Goal: Task Accomplishment & Management: Use online tool/utility

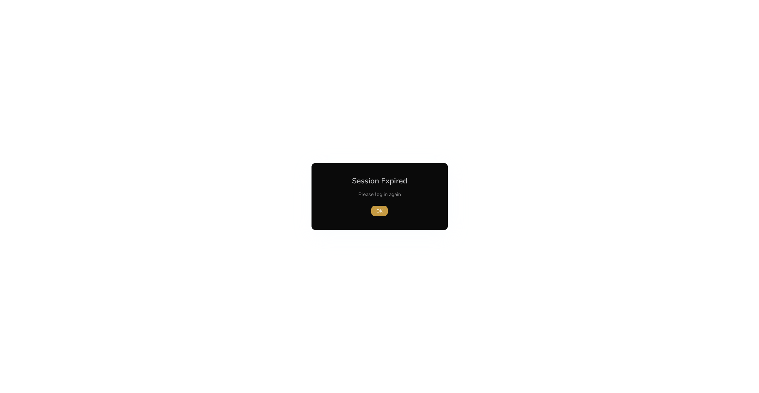
click at [384, 209] on span "button" at bounding box center [380, 210] width 16 height 15
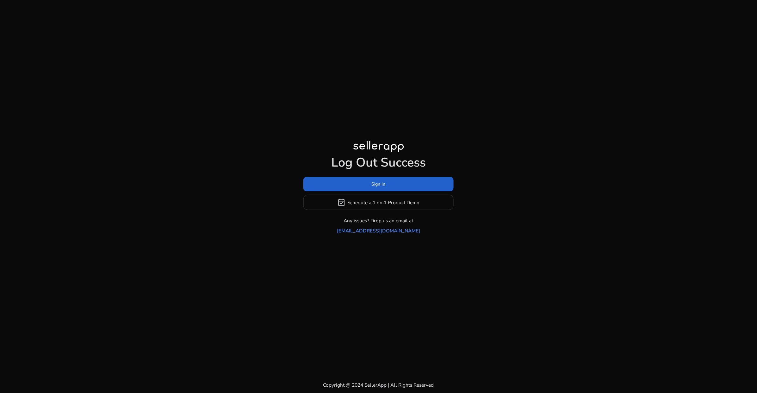
click at [388, 192] on span at bounding box center [378, 184] width 150 height 15
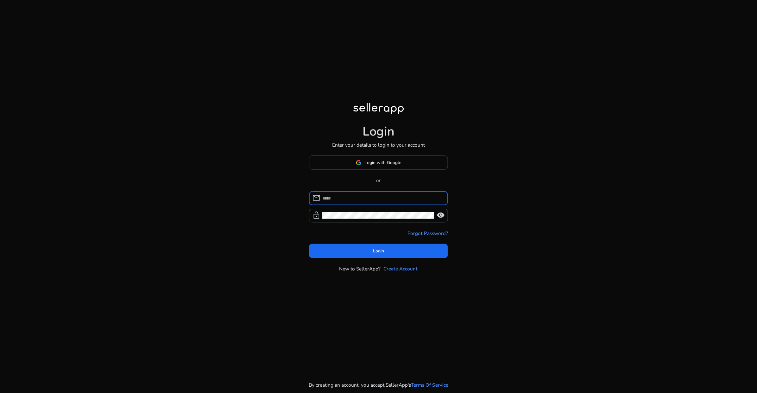
type input "**********"
click at [382, 253] on span "Login" at bounding box center [378, 250] width 11 height 7
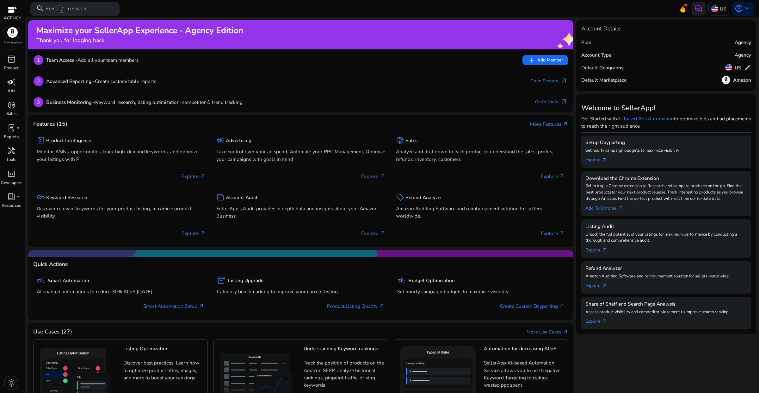
click at [14, 88] on p "Ads" at bounding box center [12, 91] width 8 height 6
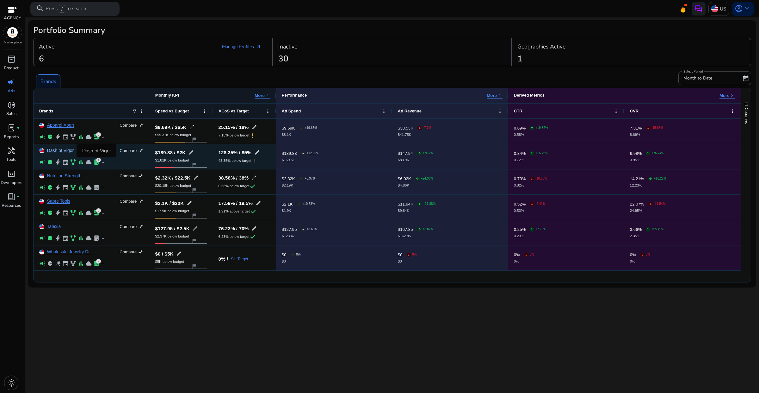
click at [69, 150] on link "Dash of Vigor" at bounding box center [60, 150] width 27 height 5
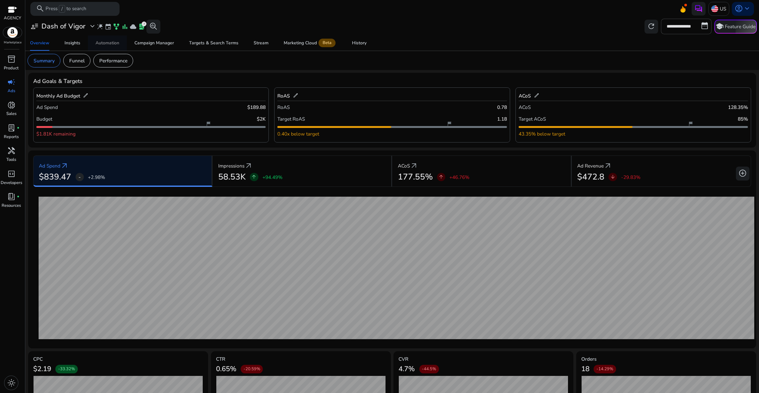
click at [115, 44] on div "Automation" at bounding box center [108, 43] width 24 height 4
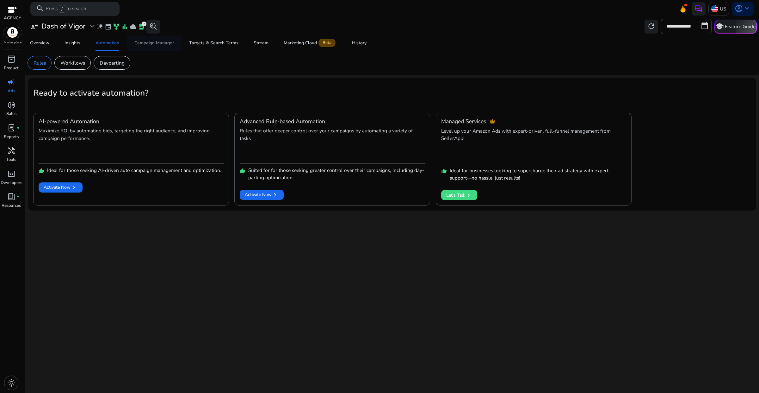
click at [152, 45] on div "Campaign Manager" at bounding box center [154, 43] width 40 height 4
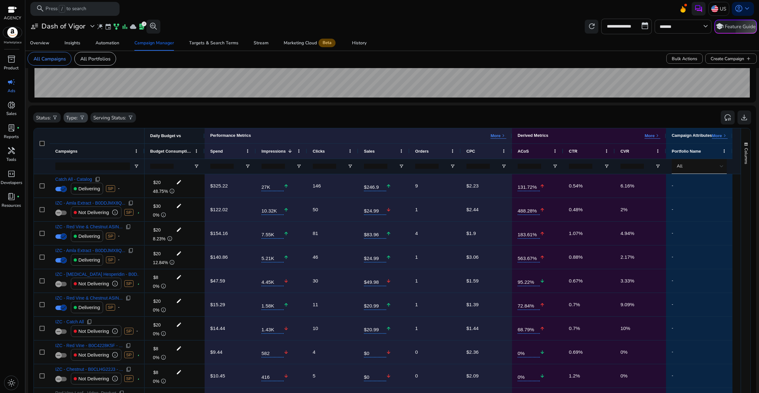
click at [78, 113] on div "Type: filter_alt" at bounding box center [76, 117] width 24 height 10
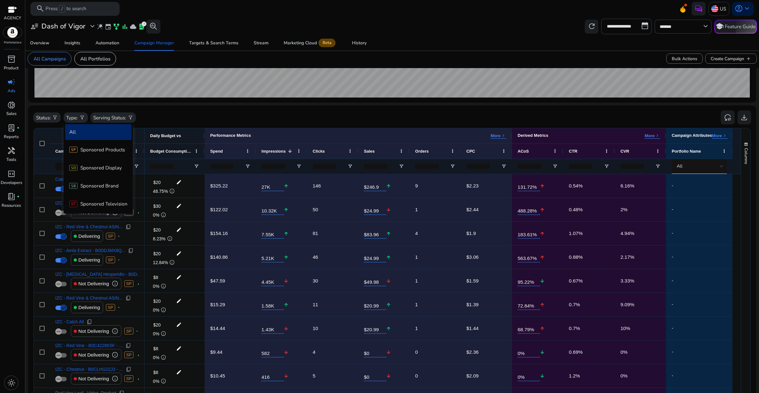
click at [166, 120] on div at bounding box center [379, 196] width 759 height 393
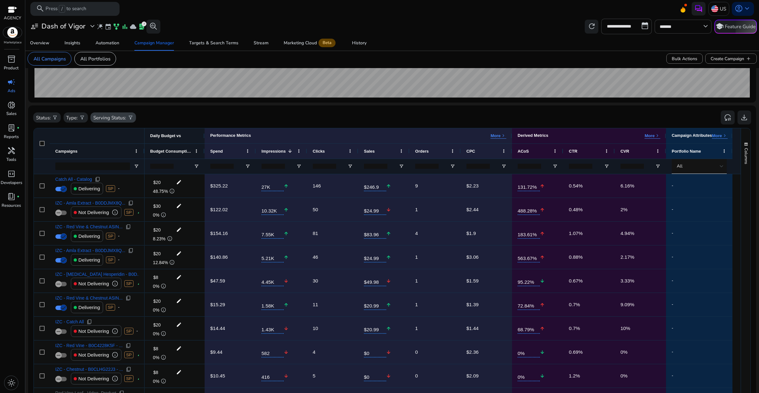
click at [120, 120] on p "Serving Status:" at bounding box center [109, 117] width 33 height 7
click at [115, 147] on p "Delivering" at bounding box center [116, 148] width 23 height 7
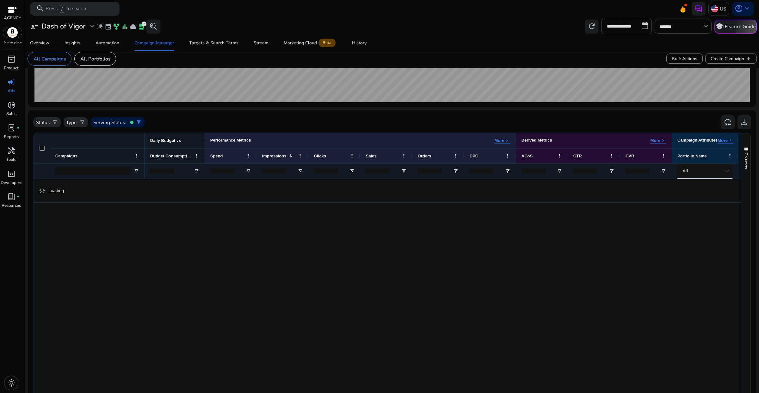
scroll to position [158, 0]
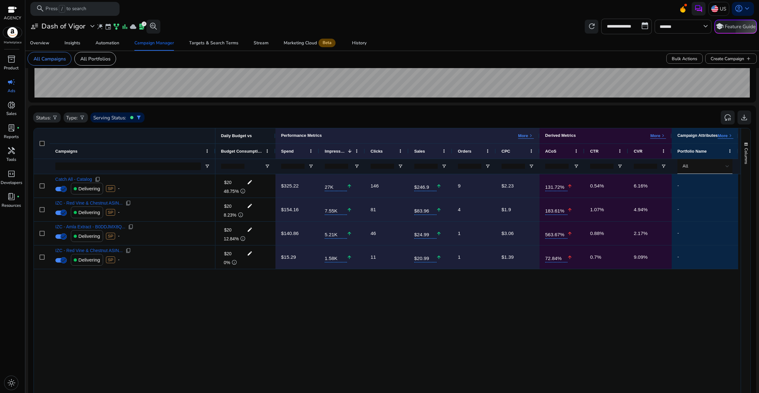
drag, startPoint x: 143, startPoint y: 151, endPoint x: 214, endPoint y: 156, distance: 71.0
click at [214, 156] on div at bounding box center [215, 151] width 3 height 15
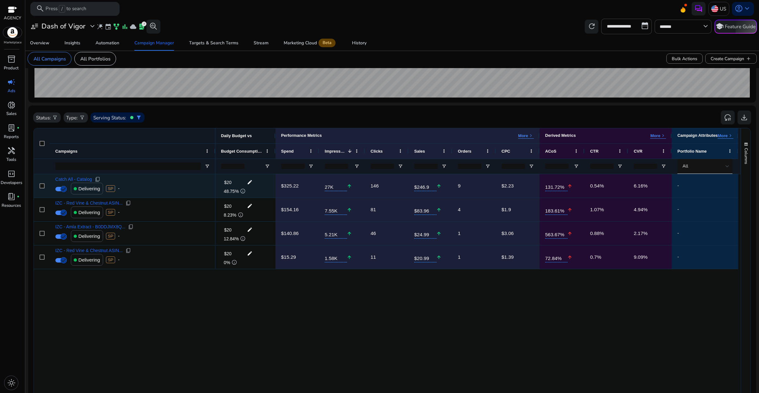
scroll to position [40, 0]
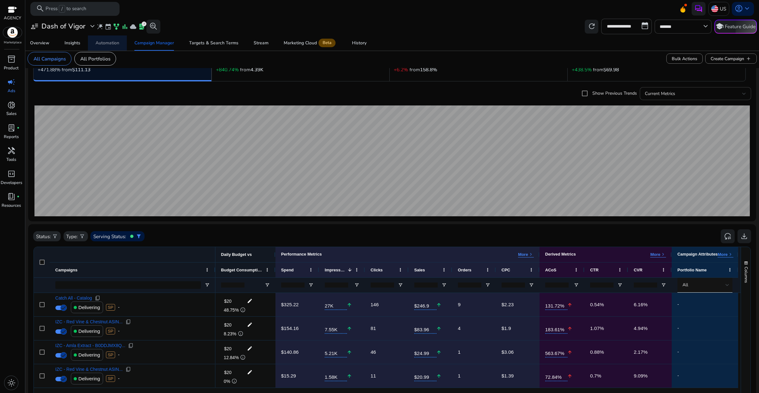
click at [108, 46] on span "Automation" at bounding box center [108, 42] width 24 height 15
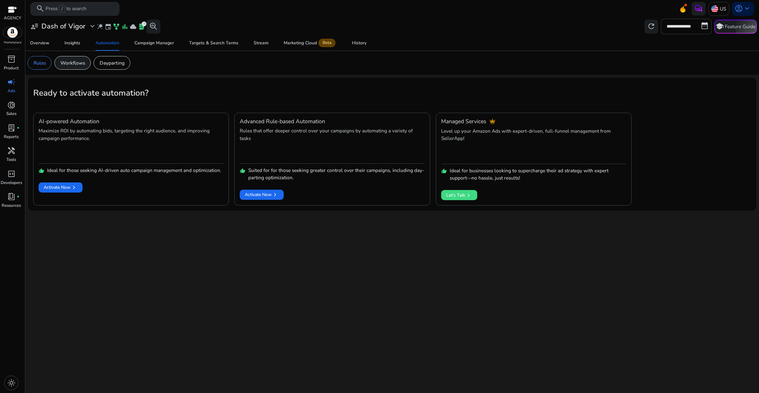
click at [74, 63] on p "Workflows" at bounding box center [72, 62] width 25 height 7
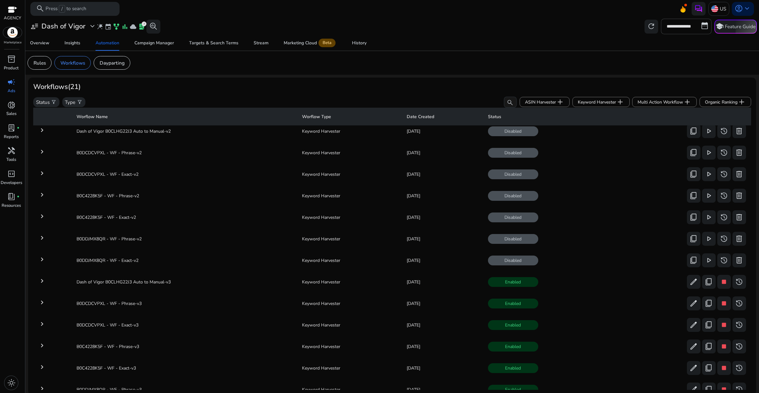
scroll to position [214, 0]
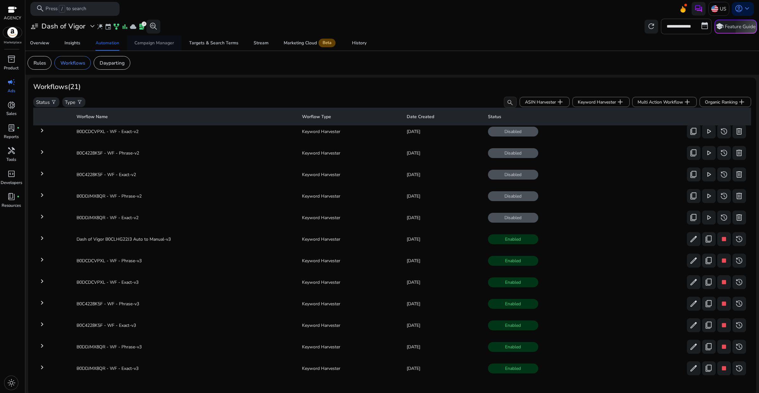
click at [159, 45] on div "Campaign Manager" at bounding box center [154, 43] width 40 height 4
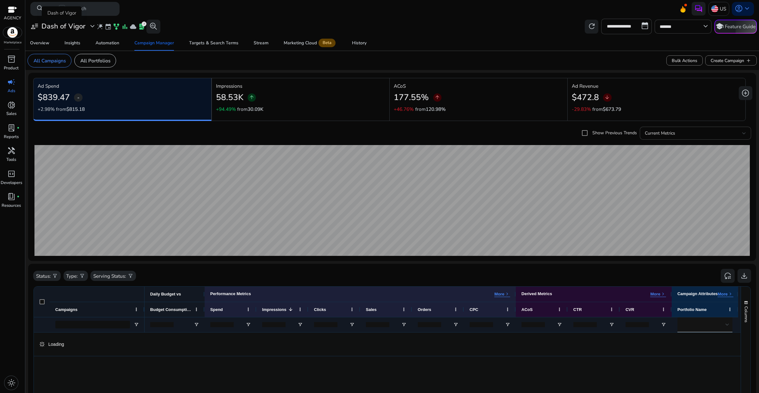
click at [91, 27] on span "expand_more" at bounding box center [92, 26] width 8 height 8
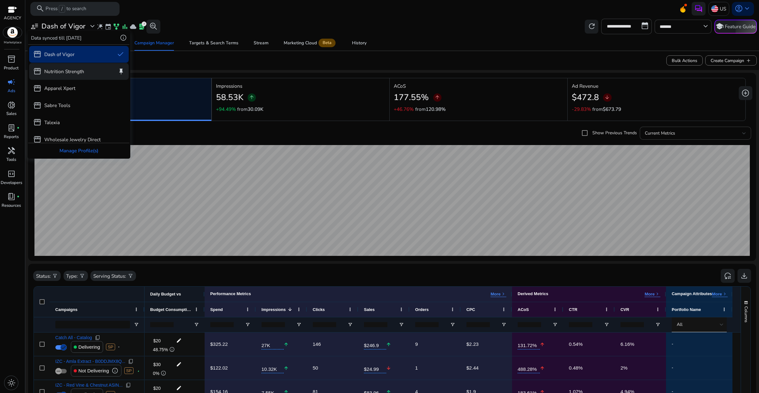
click at [68, 73] on p "Nutrition Strength" at bounding box center [64, 71] width 40 height 7
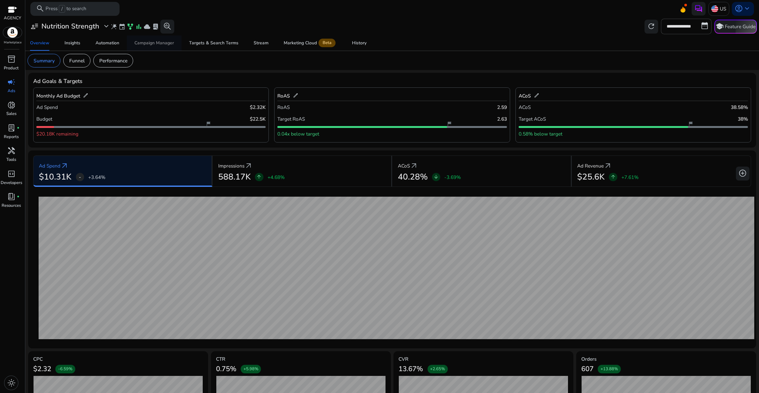
click at [149, 49] on span "Campaign Manager" at bounding box center [154, 42] width 40 height 15
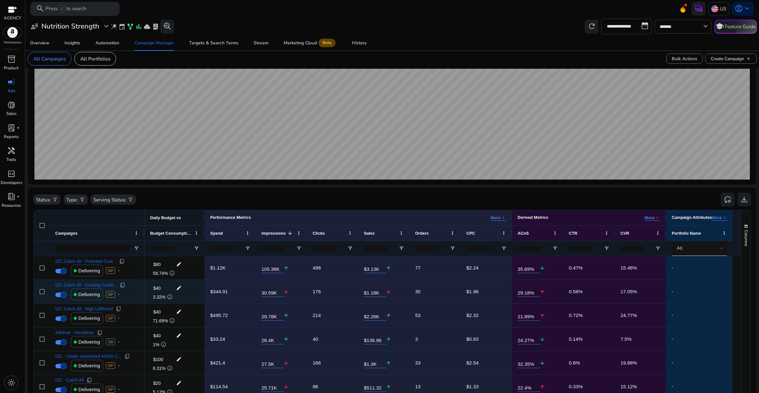
scroll to position [79, 0]
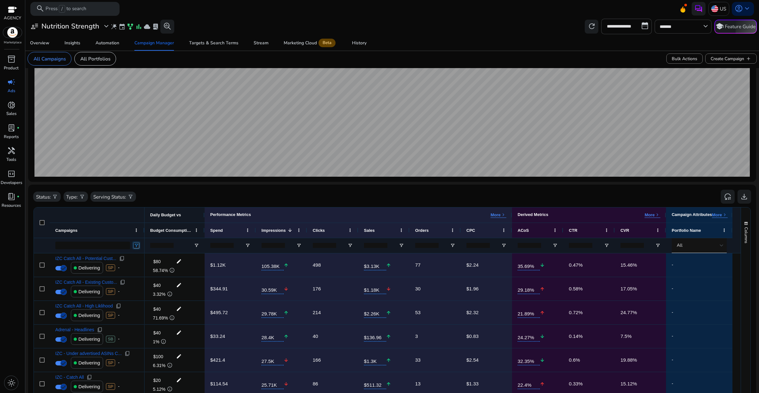
click at [138, 246] on span "Open Filter Menu" at bounding box center [136, 245] width 5 height 5
click at [43, 197] on p "Status:" at bounding box center [43, 196] width 15 height 7
click at [56, 225] on p "Active" at bounding box center [54, 227] width 14 height 7
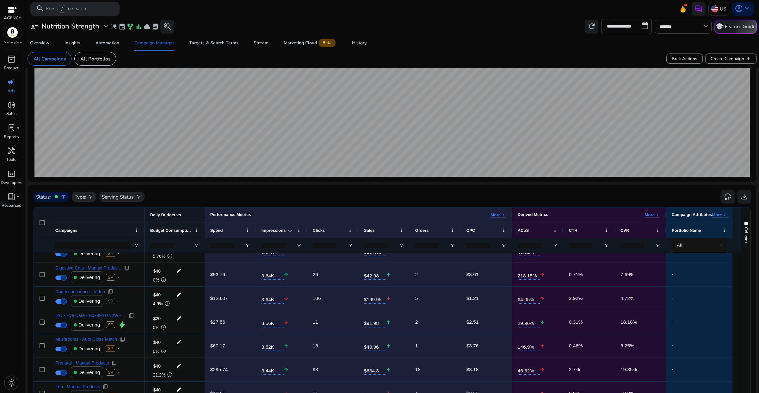
scroll to position [0, 0]
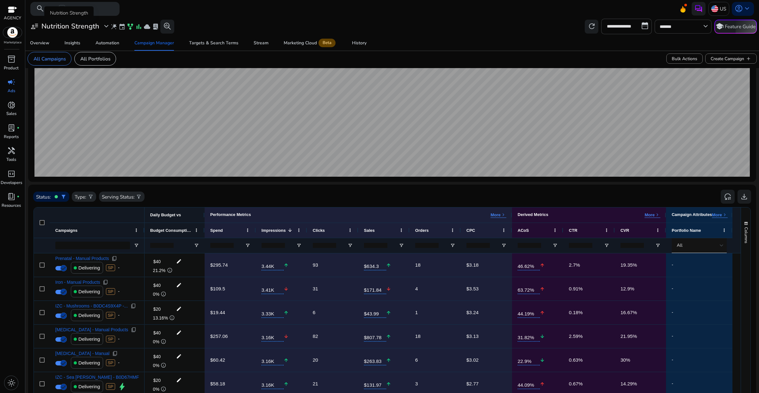
click at [95, 27] on h3 "Nutrition Strength" at bounding box center [70, 26] width 58 height 8
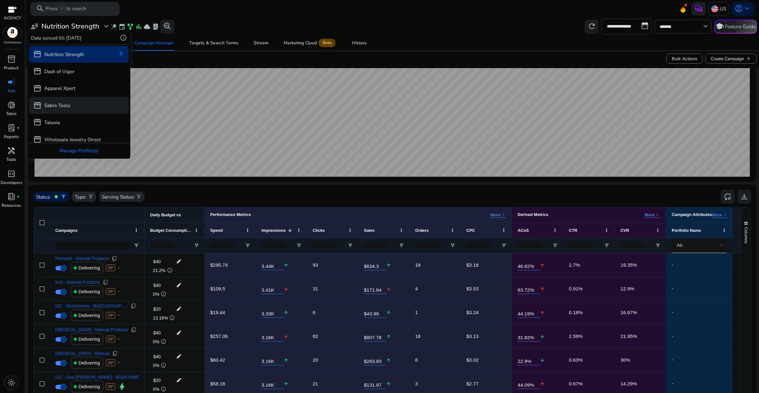
click at [74, 102] on div "storefront Sabre Tools" at bounding box center [79, 105] width 100 height 17
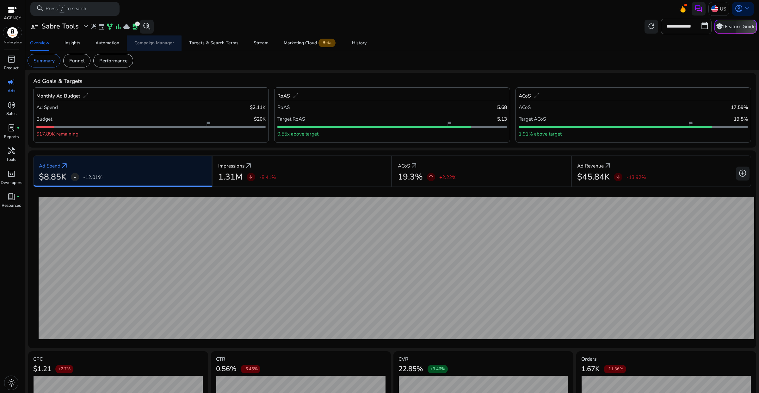
click at [150, 45] on div "Campaign Manager" at bounding box center [154, 43] width 40 height 4
